Goal: Navigation & Orientation: Understand site structure

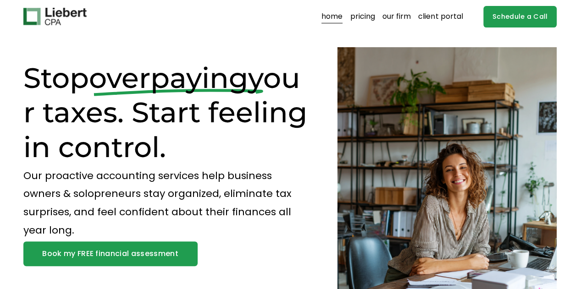
click at [407, 16] on link "our firm" at bounding box center [396, 16] width 28 height 15
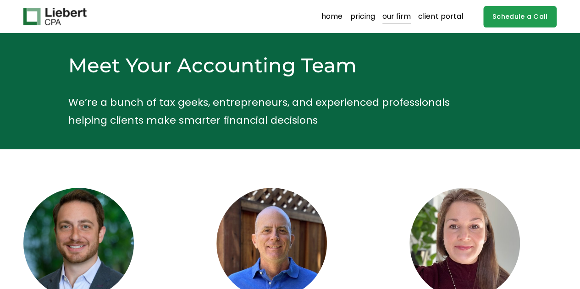
click at [328, 18] on link "home" at bounding box center [331, 16] width 21 height 15
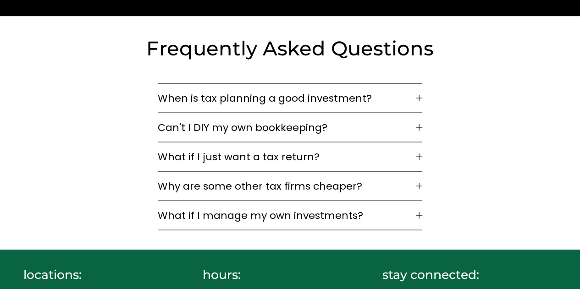
scroll to position [2613, 0]
